Goal: Task Accomplishment & Management: Use online tool/utility

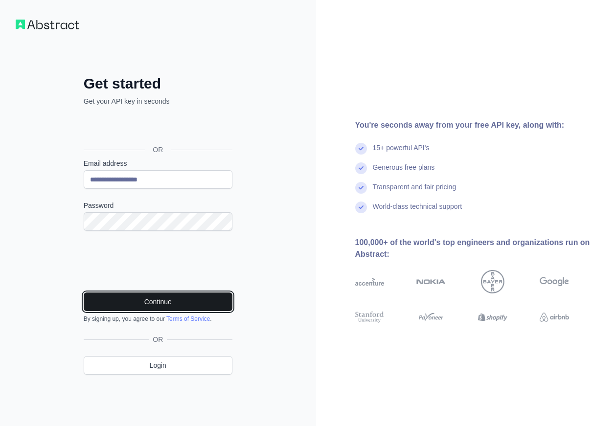
click at [179, 307] on button "Continue" at bounding box center [158, 302] width 149 height 19
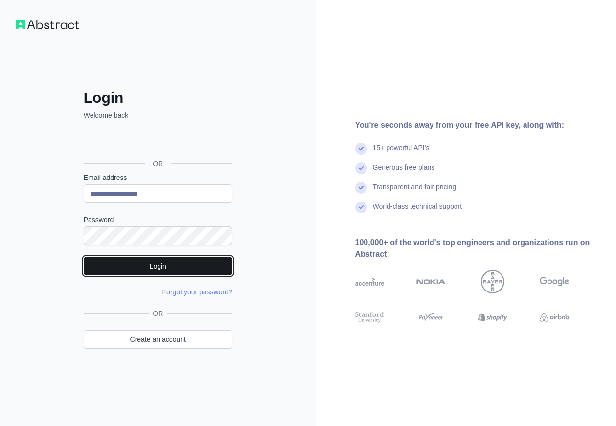
click at [141, 260] on button "Login" at bounding box center [158, 266] width 149 height 19
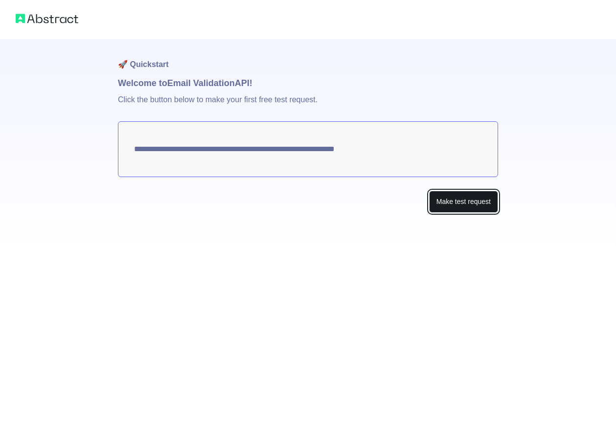
click at [463, 204] on button "Make test request" at bounding box center [463, 202] width 69 height 22
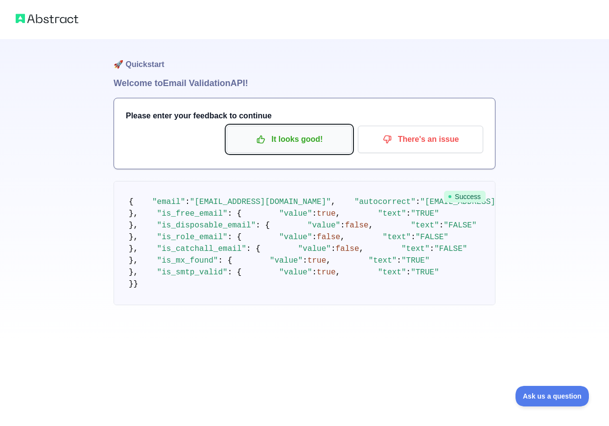
click at [303, 139] on p "It looks good!" at bounding box center [289, 139] width 111 height 17
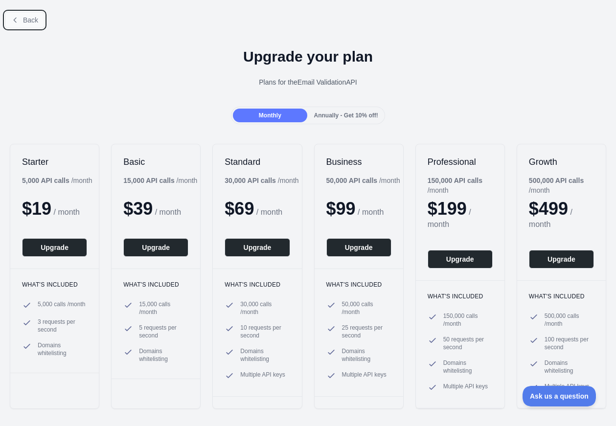
click at [29, 17] on span "Back" at bounding box center [30, 20] width 15 height 8
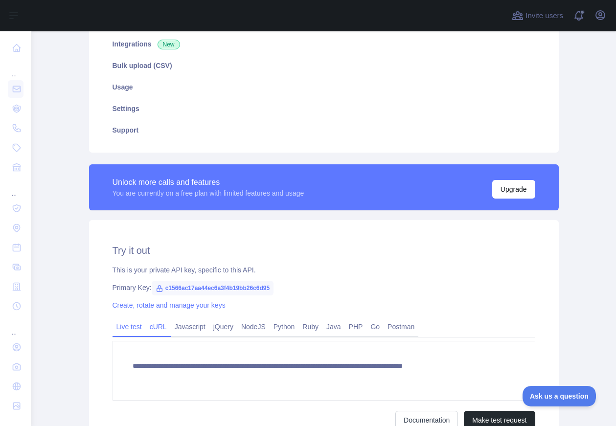
scroll to position [245, 0]
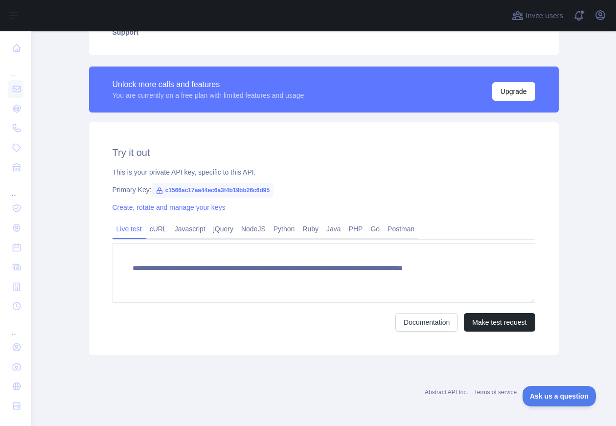
click at [169, 191] on span "c1566ac17aa44ec6a3f4b19bb26c6d95" at bounding box center [213, 190] width 122 height 15
copy span "c1566ac17aa44ec6a3f4b19bb26c6d95"
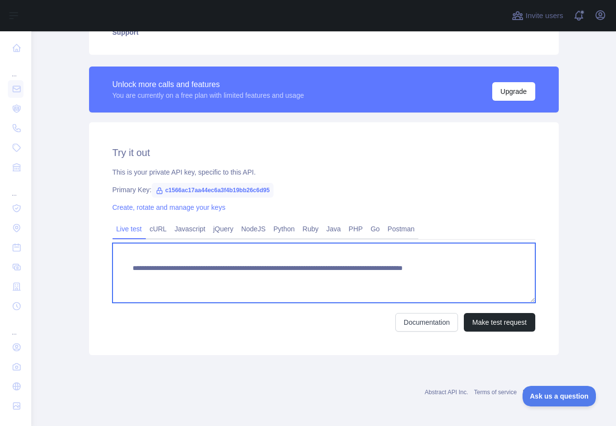
click at [410, 268] on textarea "**********" at bounding box center [324, 273] width 423 height 60
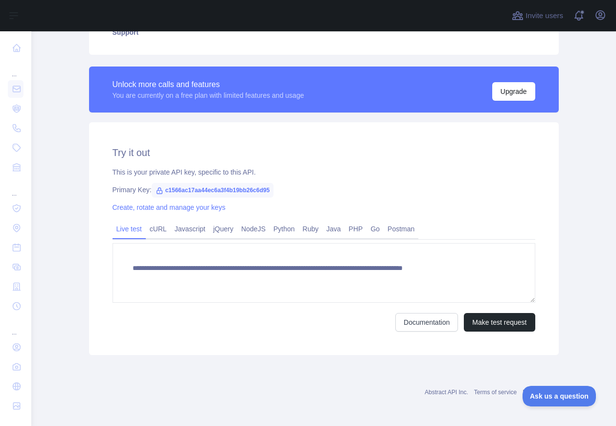
click at [339, 321] on div "Documentation Make test request" at bounding box center [324, 322] width 423 height 19
click at [164, 205] on link "Create, rotate and manage your keys" at bounding box center [169, 208] width 113 height 8
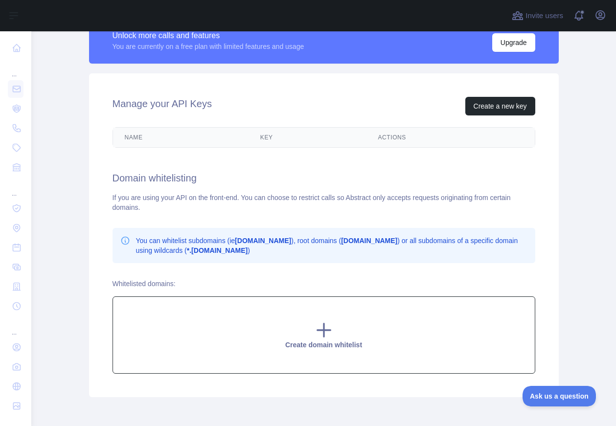
scroll to position [337, 0]
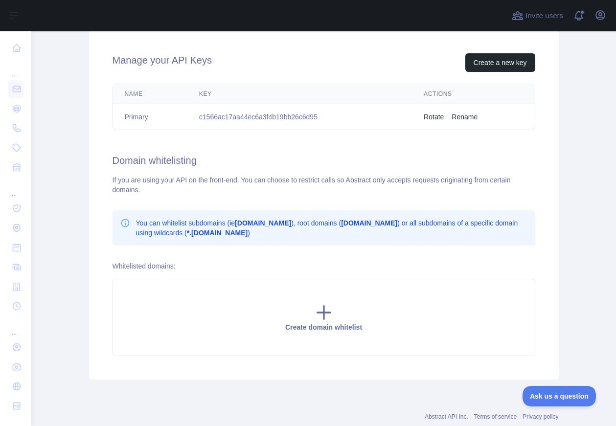
click at [460, 118] on button "Rename" at bounding box center [465, 117] width 26 height 10
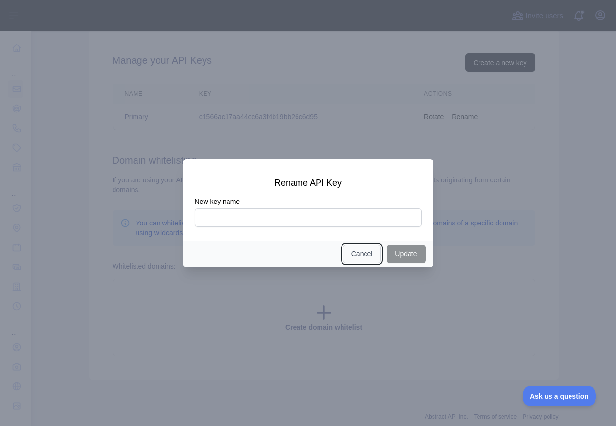
click at [369, 255] on button "Cancel" at bounding box center [362, 254] width 38 height 19
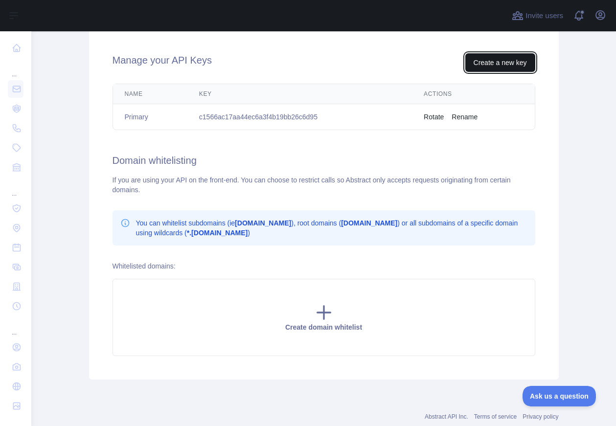
click at [484, 59] on button "Create a new key" at bounding box center [501, 62] width 70 height 19
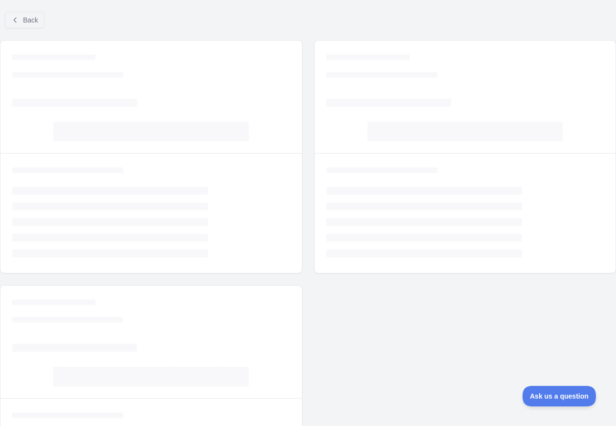
scroll to position [60, 0]
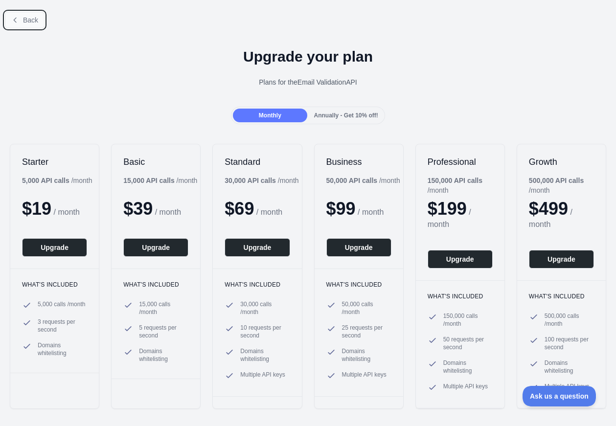
click at [27, 19] on span "Back" at bounding box center [30, 20] width 15 height 8
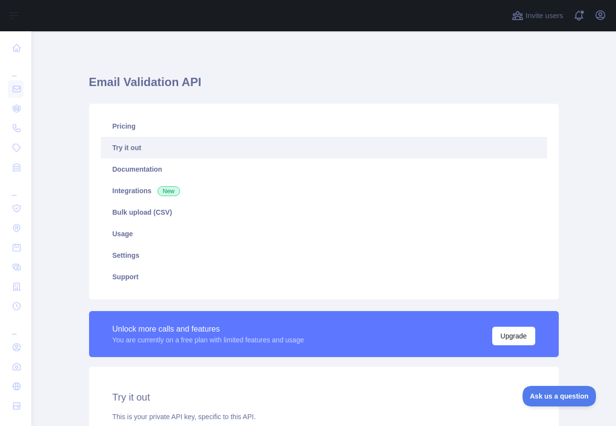
scroll to position [246, 0]
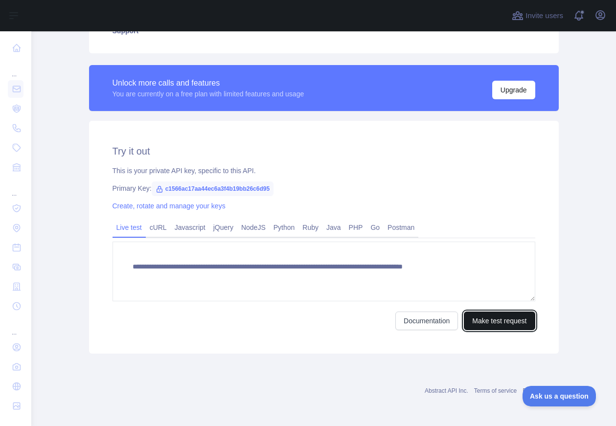
click at [505, 320] on button "Make test request" at bounding box center [499, 321] width 71 height 19
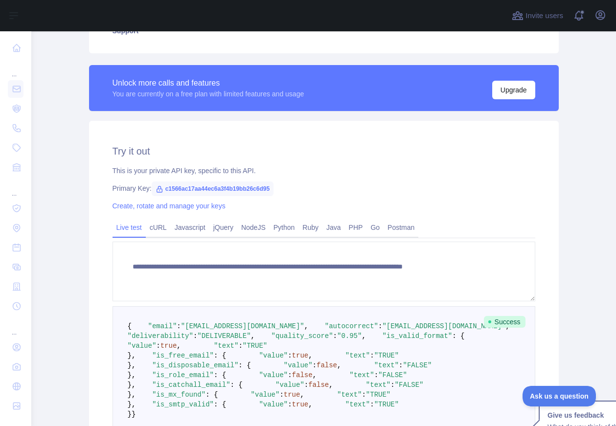
scroll to position [589, 0]
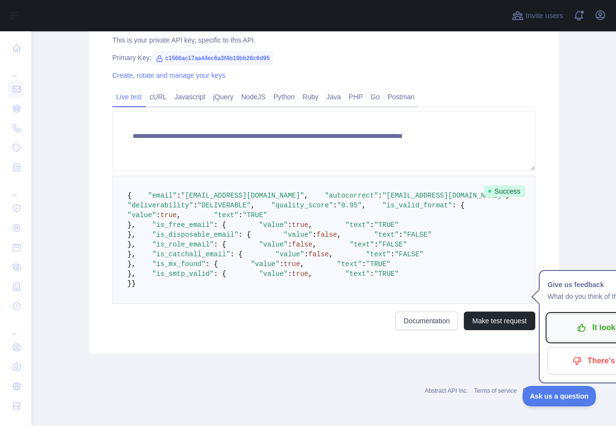
click at [579, 325] on icon "button" at bounding box center [581, 328] width 7 height 7
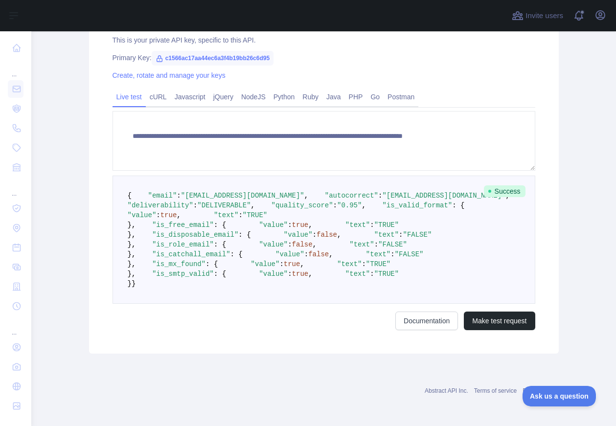
scroll to position [367, 0]
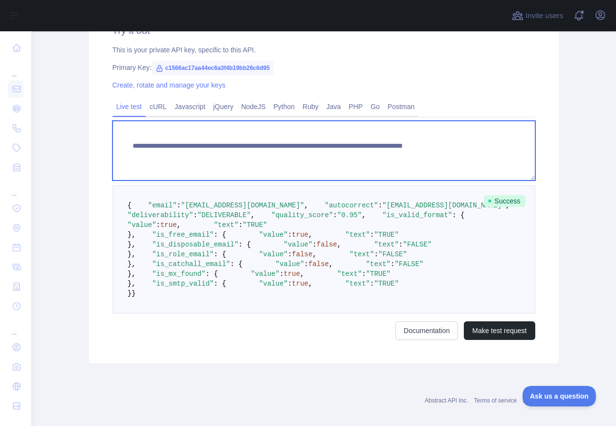
click at [410, 144] on textarea "**********" at bounding box center [324, 151] width 423 height 60
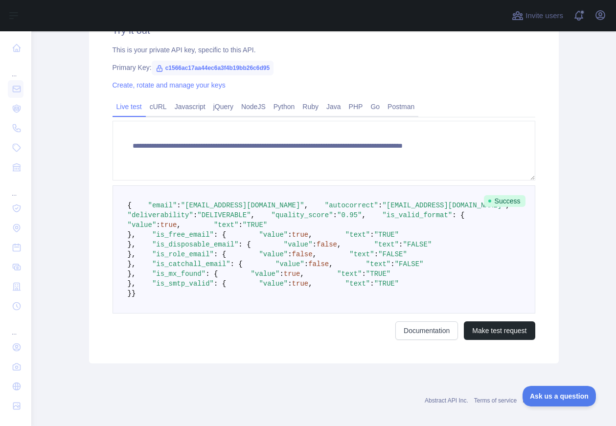
click at [559, 291] on div "**********" at bounding box center [324, 154] width 482 height 420
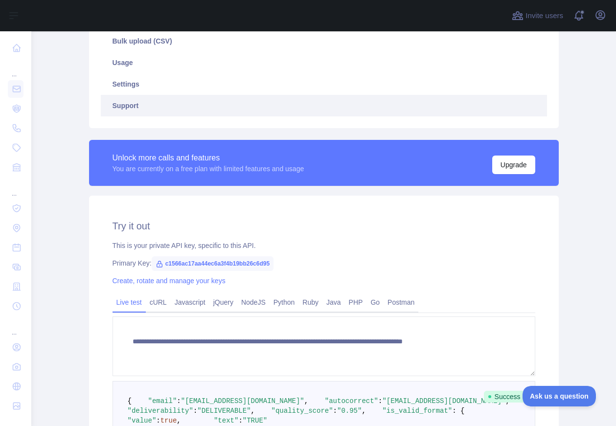
scroll to position [0, 0]
